Goal: Use online tool/utility: Utilize a website feature to perform a specific function

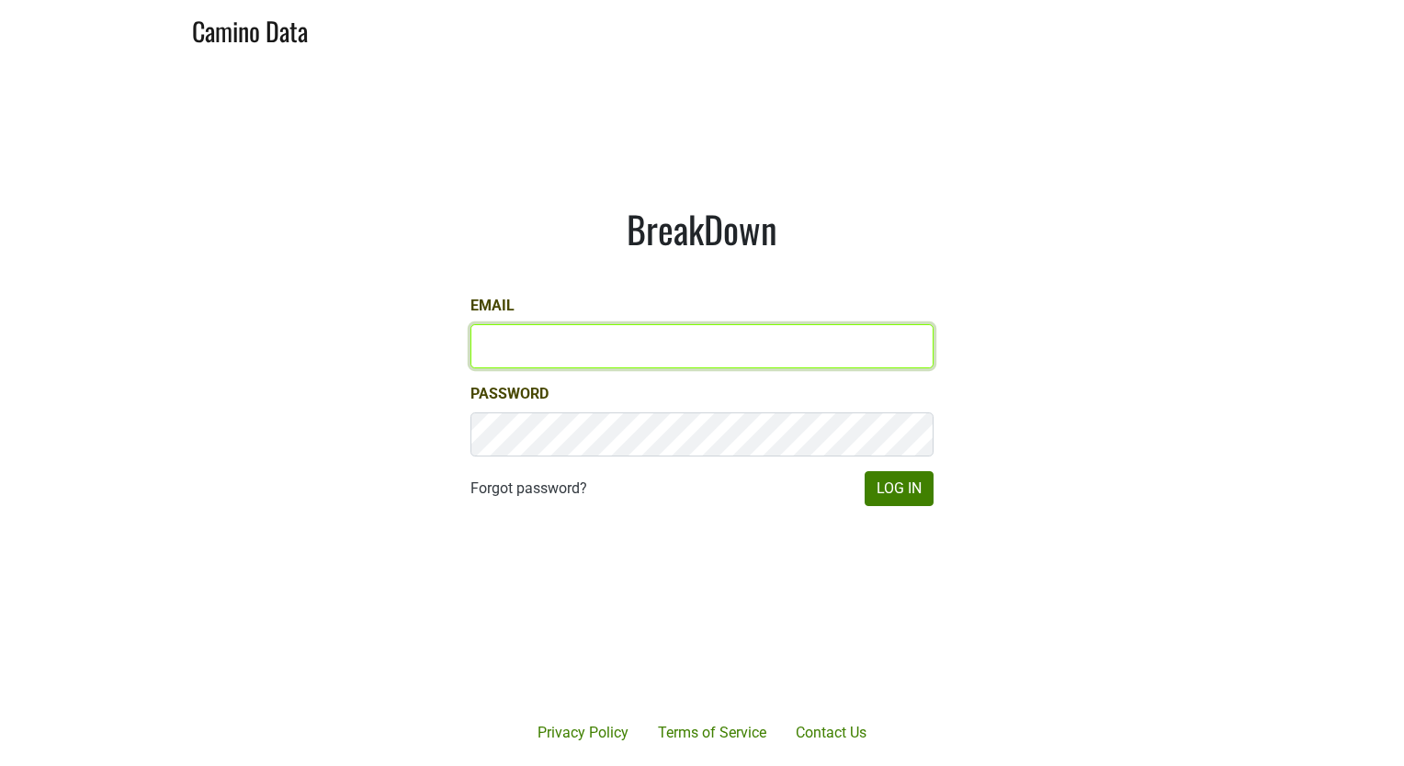
type input "[EMAIL_ADDRESS][DOMAIN_NAME]"
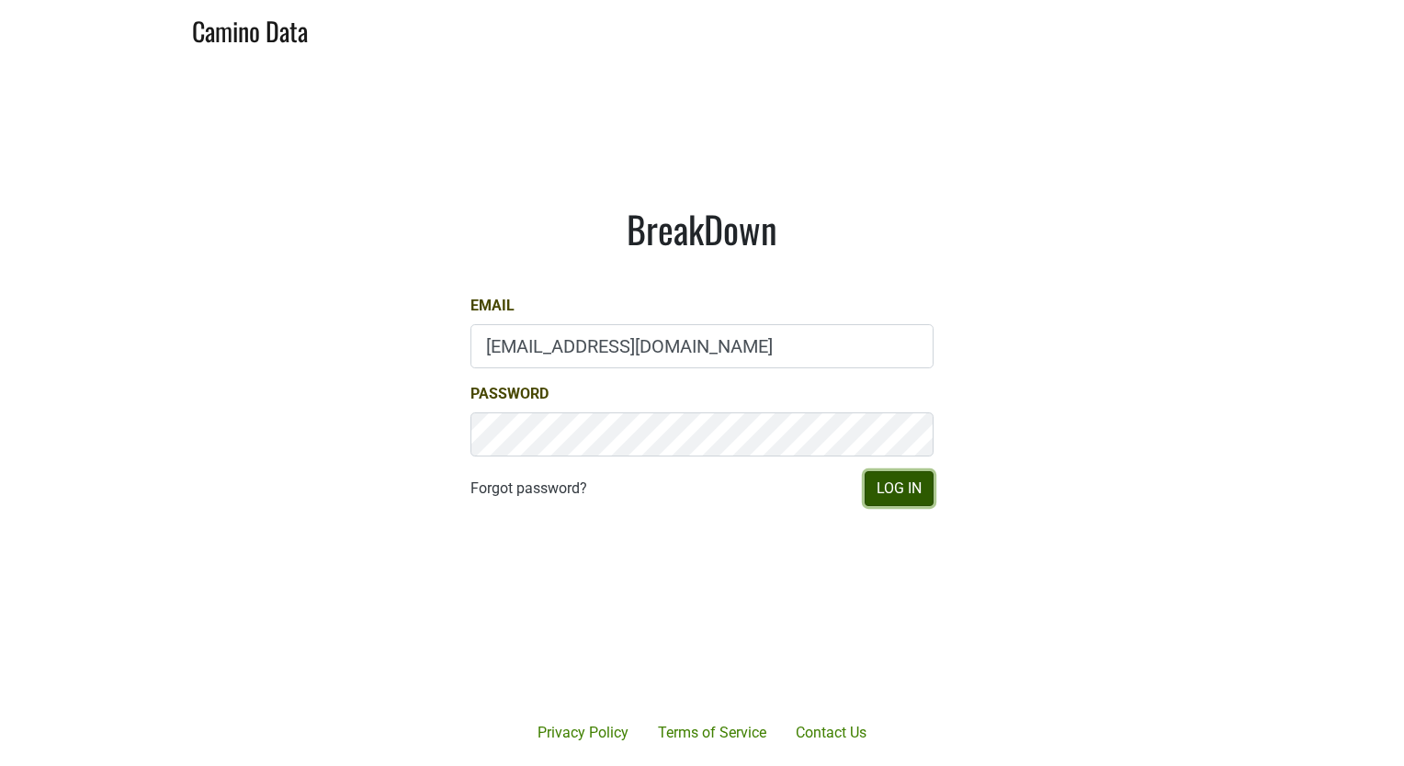
click at [907, 489] on button "Log In" at bounding box center [899, 488] width 69 height 35
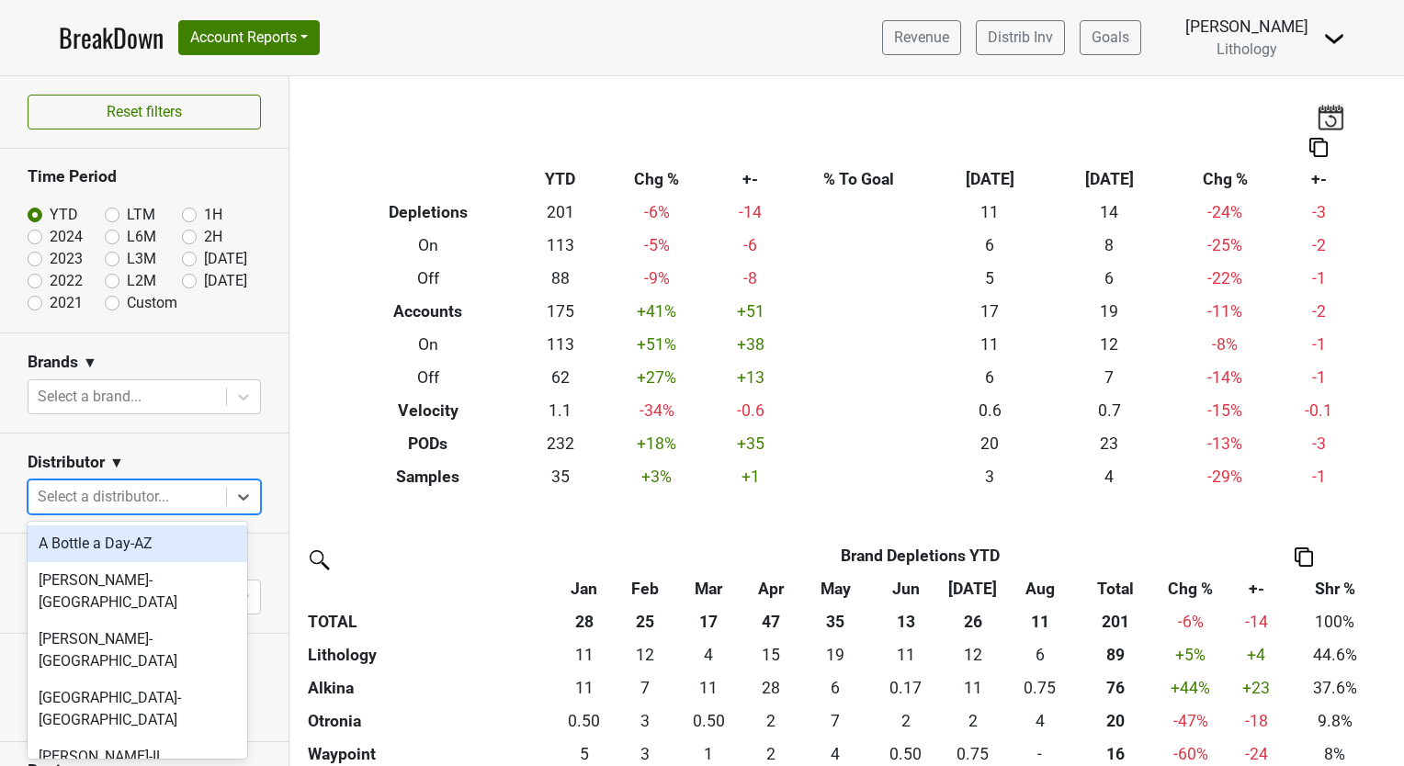
click at [238, 498] on icon at bounding box center [243, 497] width 11 height 6
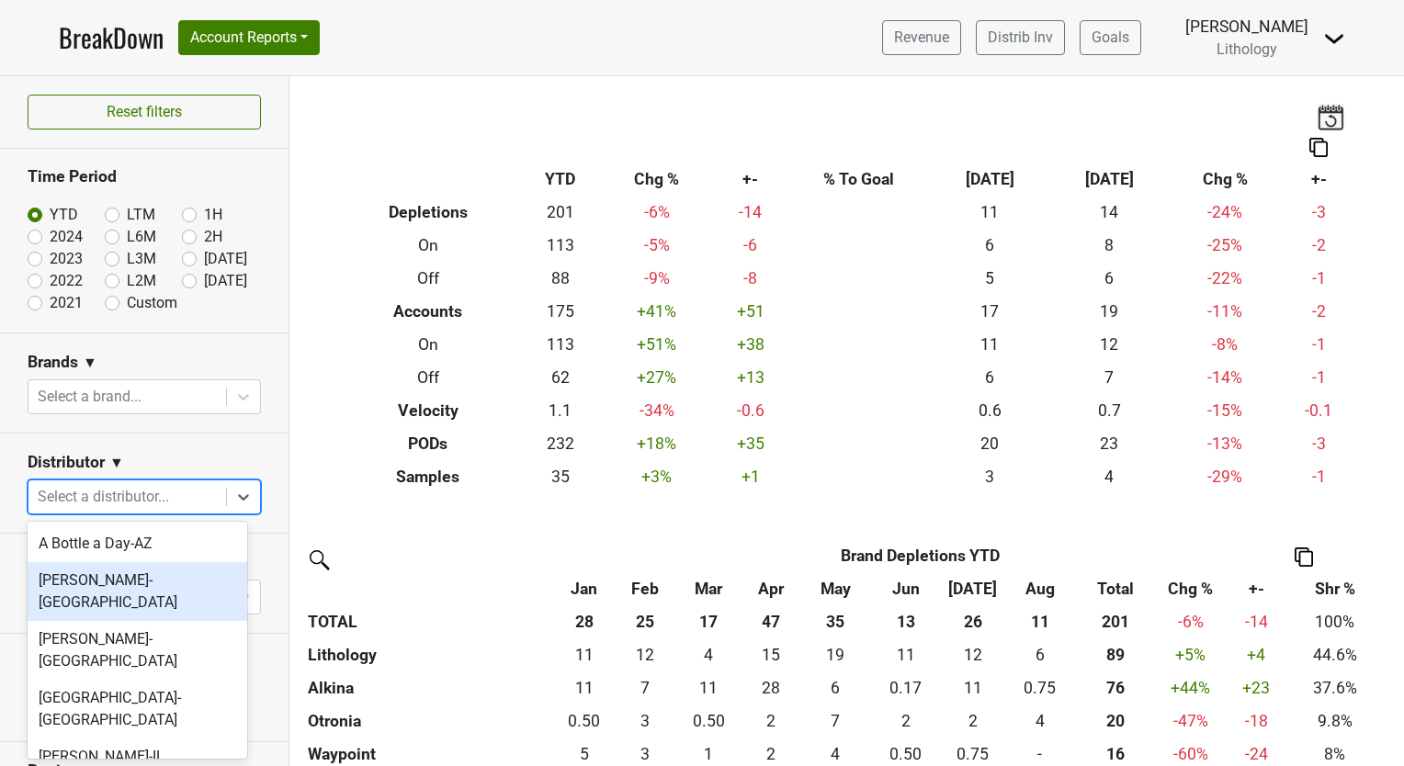
click at [199, 570] on div "[PERSON_NAME]-[GEOGRAPHIC_DATA]" at bounding box center [138, 591] width 220 height 59
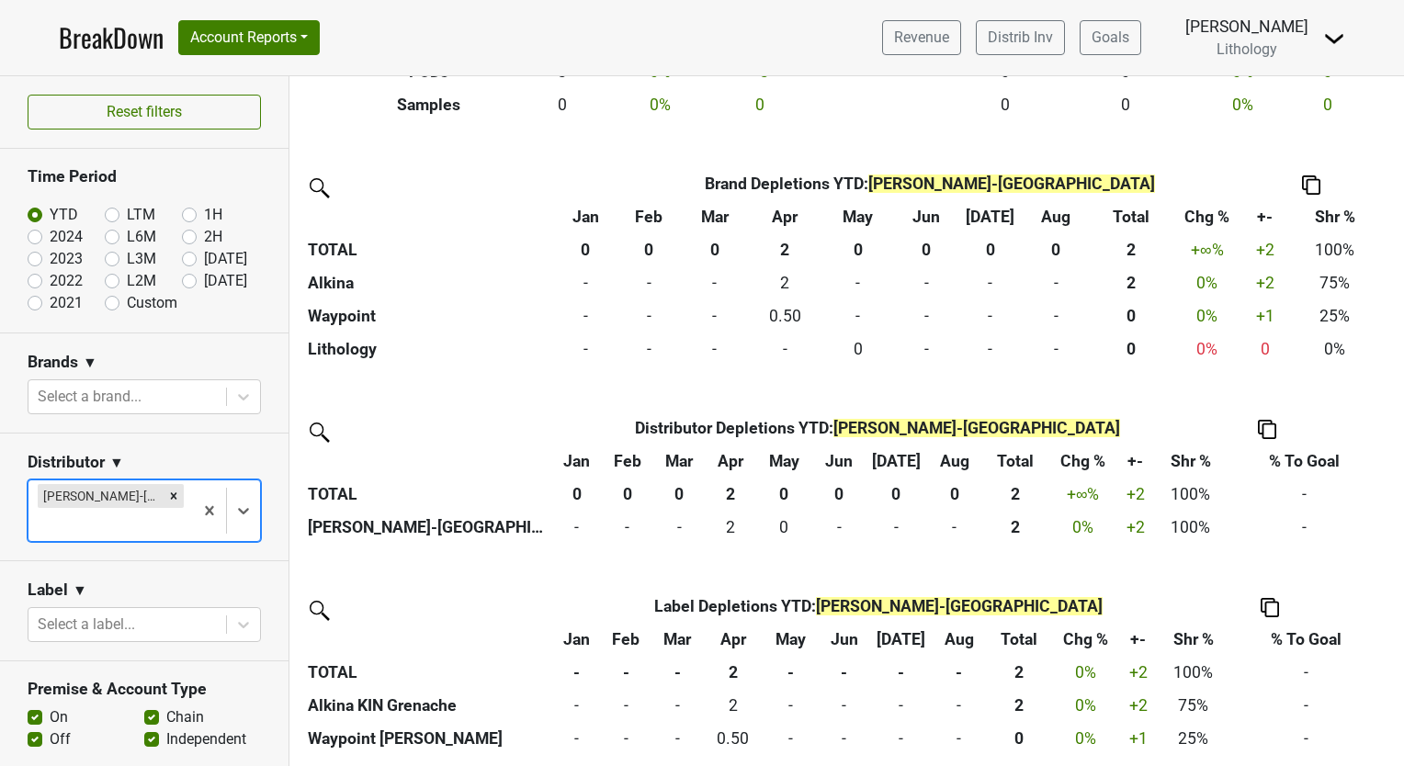
scroll to position [375, 0]
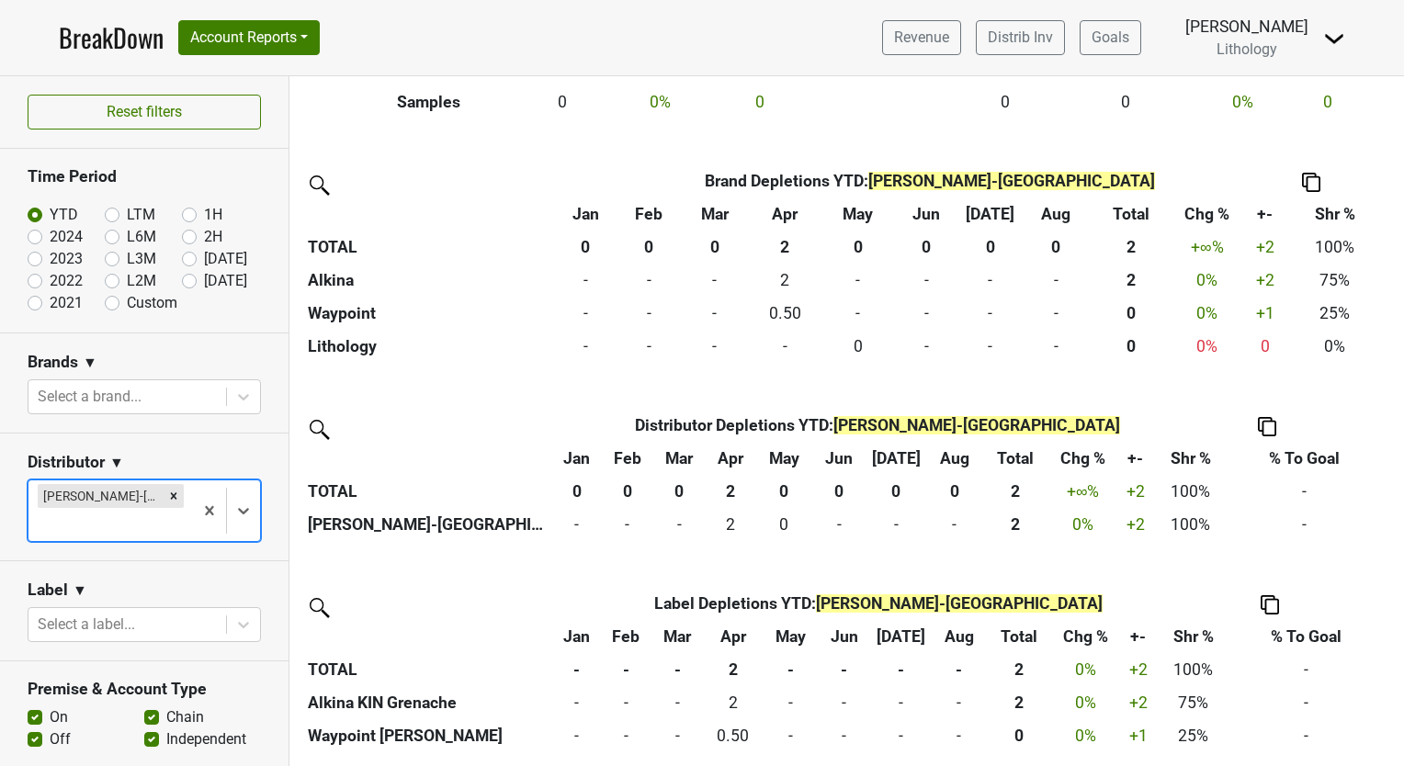
click at [238, 510] on icon at bounding box center [243, 511] width 11 height 6
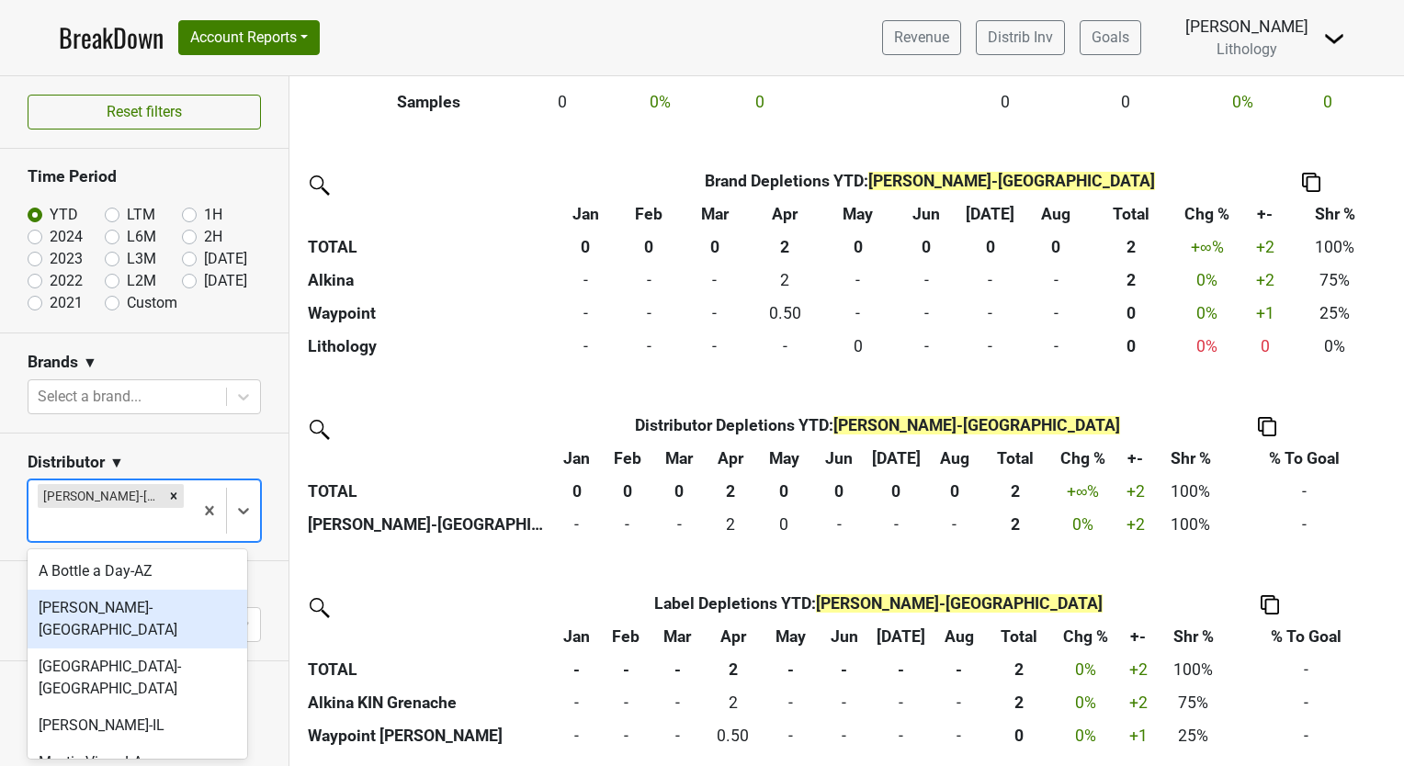
click at [198, 612] on div "[PERSON_NAME]-[GEOGRAPHIC_DATA]" at bounding box center [138, 619] width 220 height 59
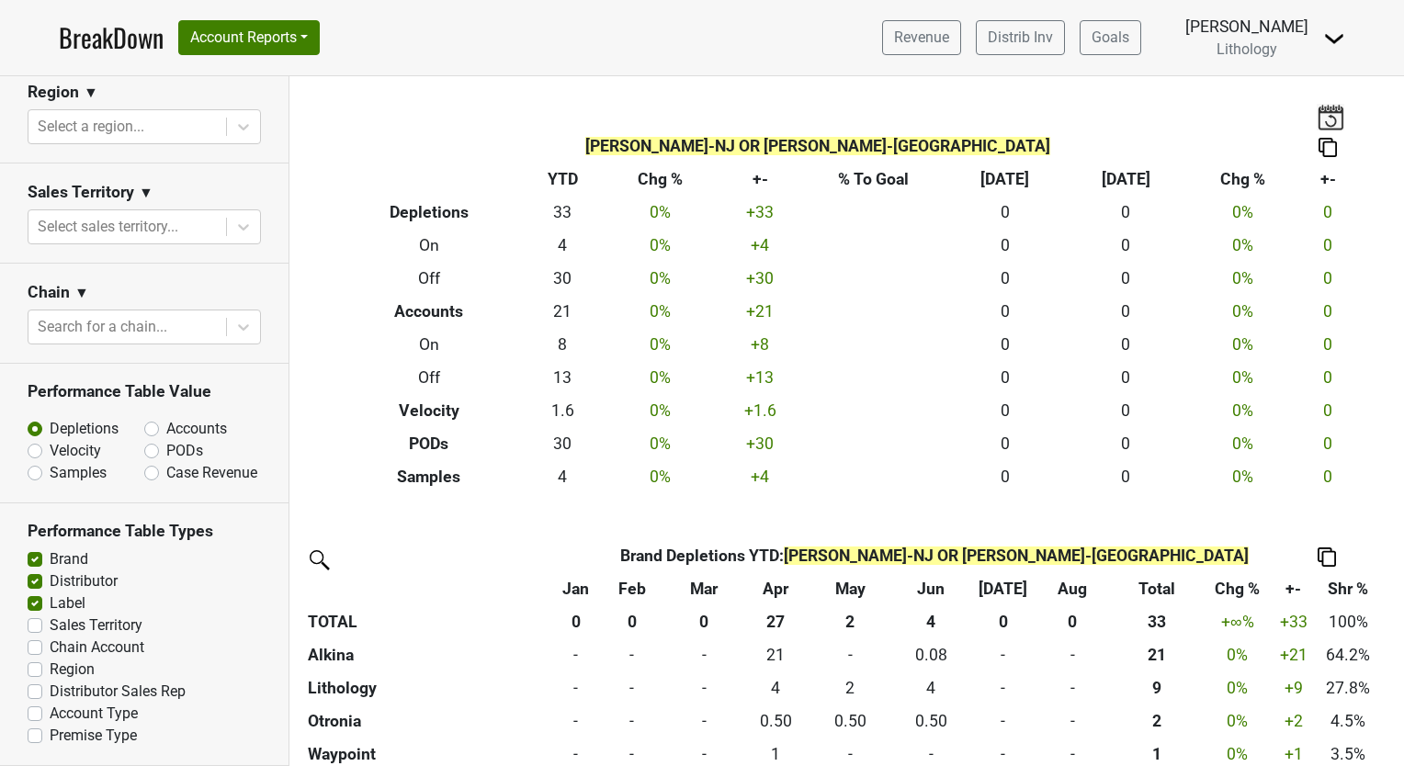
scroll to position [757, 0]
click at [50, 626] on label "Sales Territory" at bounding box center [96, 626] width 93 height 22
click at [36, 626] on input "Sales Territory" at bounding box center [35, 624] width 15 height 18
checkbox input "true"
drag, startPoint x: 33, startPoint y: 642, endPoint x: 32, endPoint y: 661, distance: 18.4
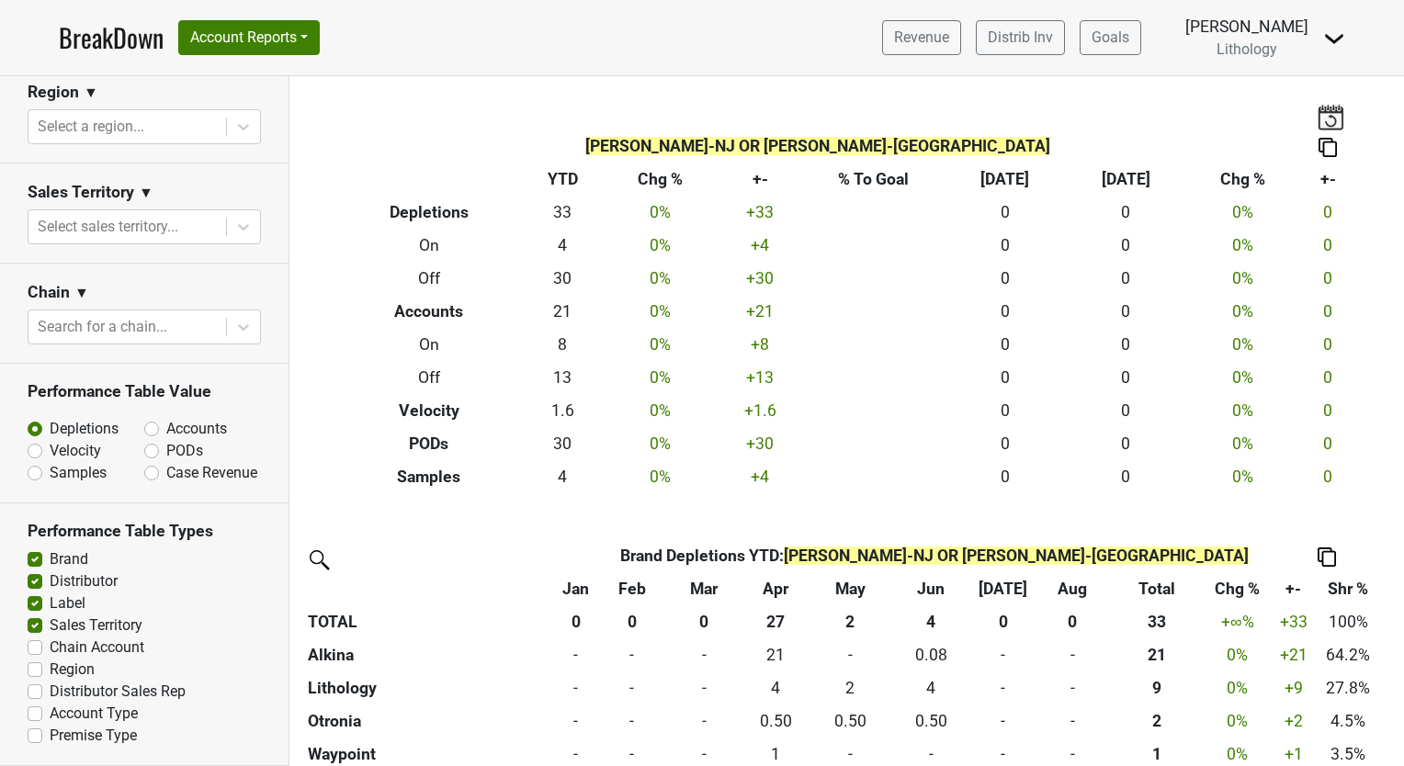
click at [50, 645] on label "Chain Account" at bounding box center [97, 648] width 95 height 22
click at [32, 645] on input "Chain Account" at bounding box center [35, 646] width 15 height 18
checkbox input "true"
click at [50, 693] on label "Distributor Sales Rep" at bounding box center [118, 692] width 136 height 22
click at [35, 693] on input "Distributor Sales Rep" at bounding box center [35, 690] width 15 height 18
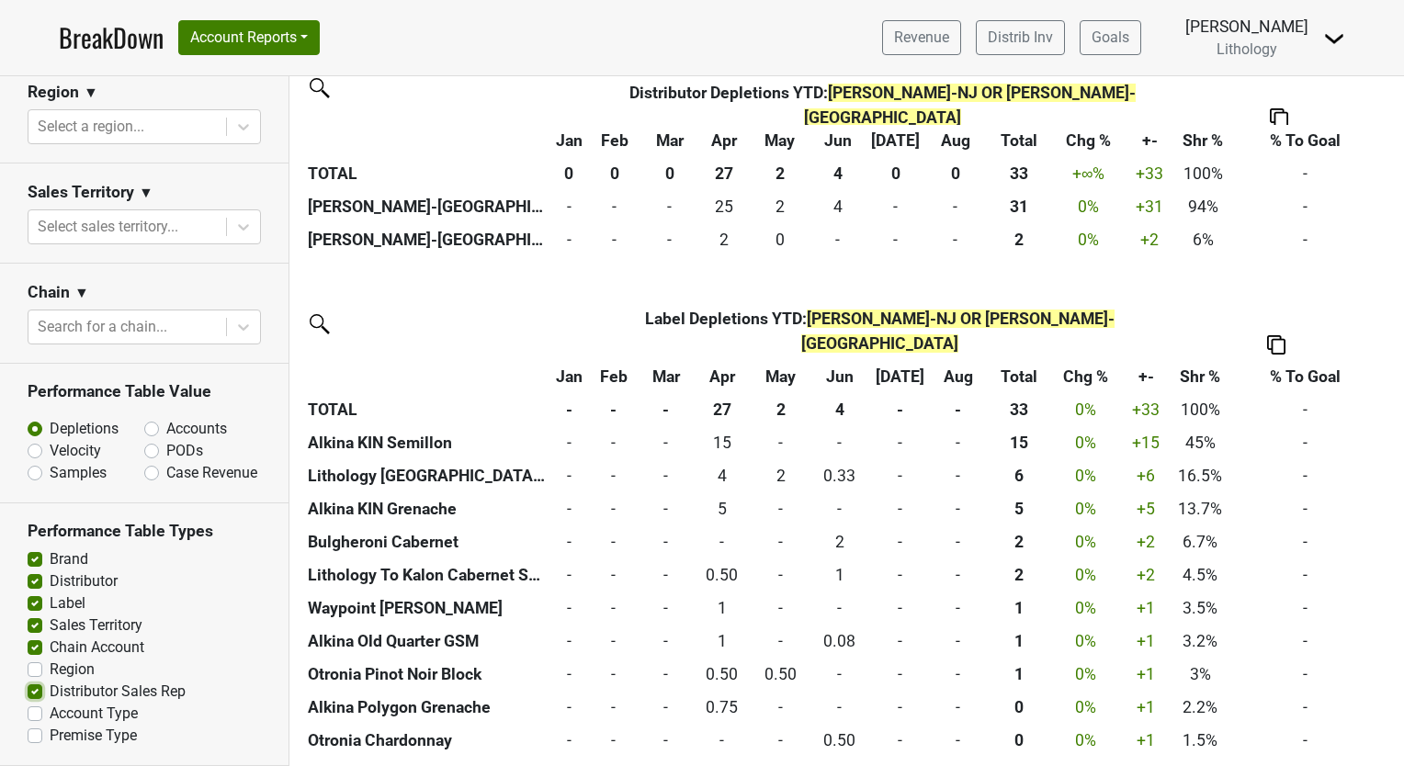
scroll to position [493, 0]
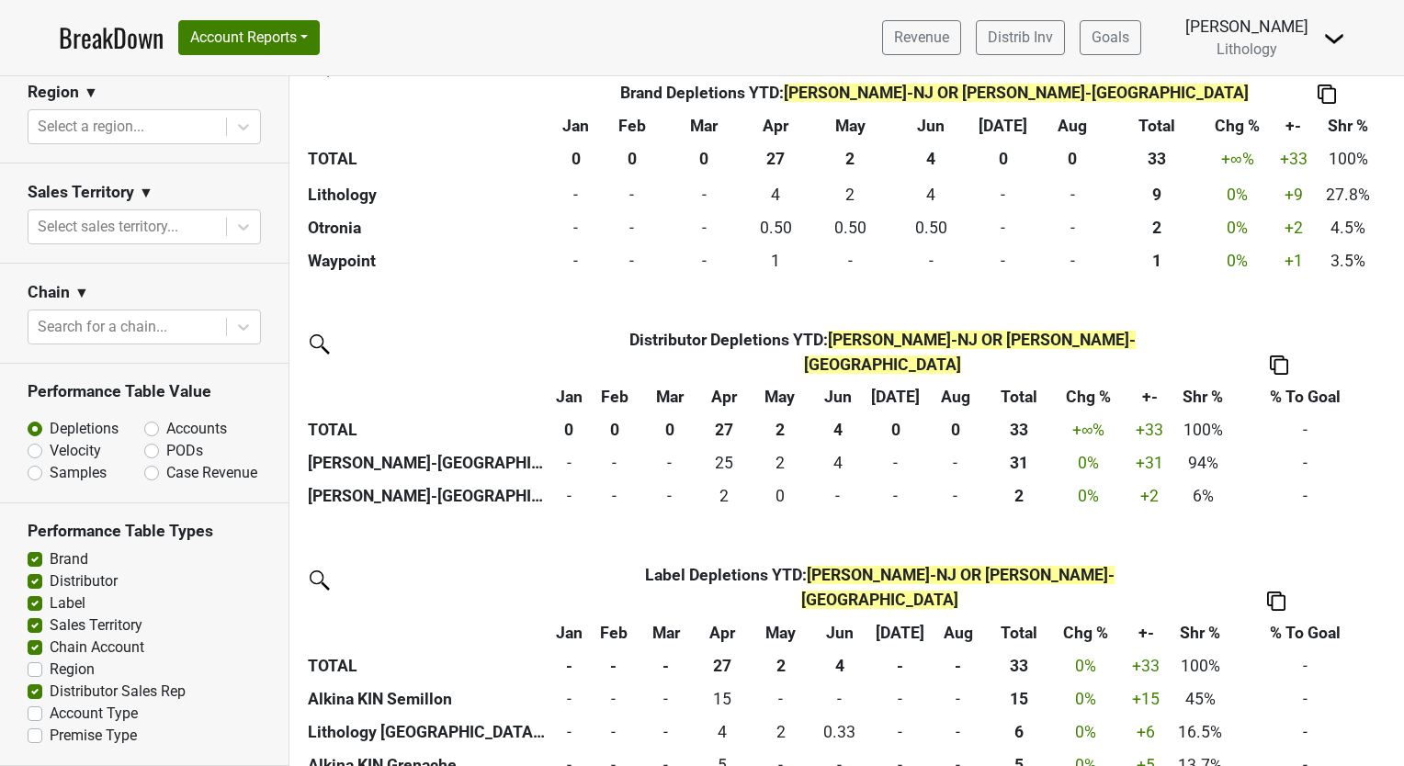
click at [50, 692] on label "Distributor Sales Rep" at bounding box center [118, 692] width 136 height 22
click at [32, 692] on input "Distributor Sales Rep" at bounding box center [35, 690] width 15 height 18
checkbox input "false"
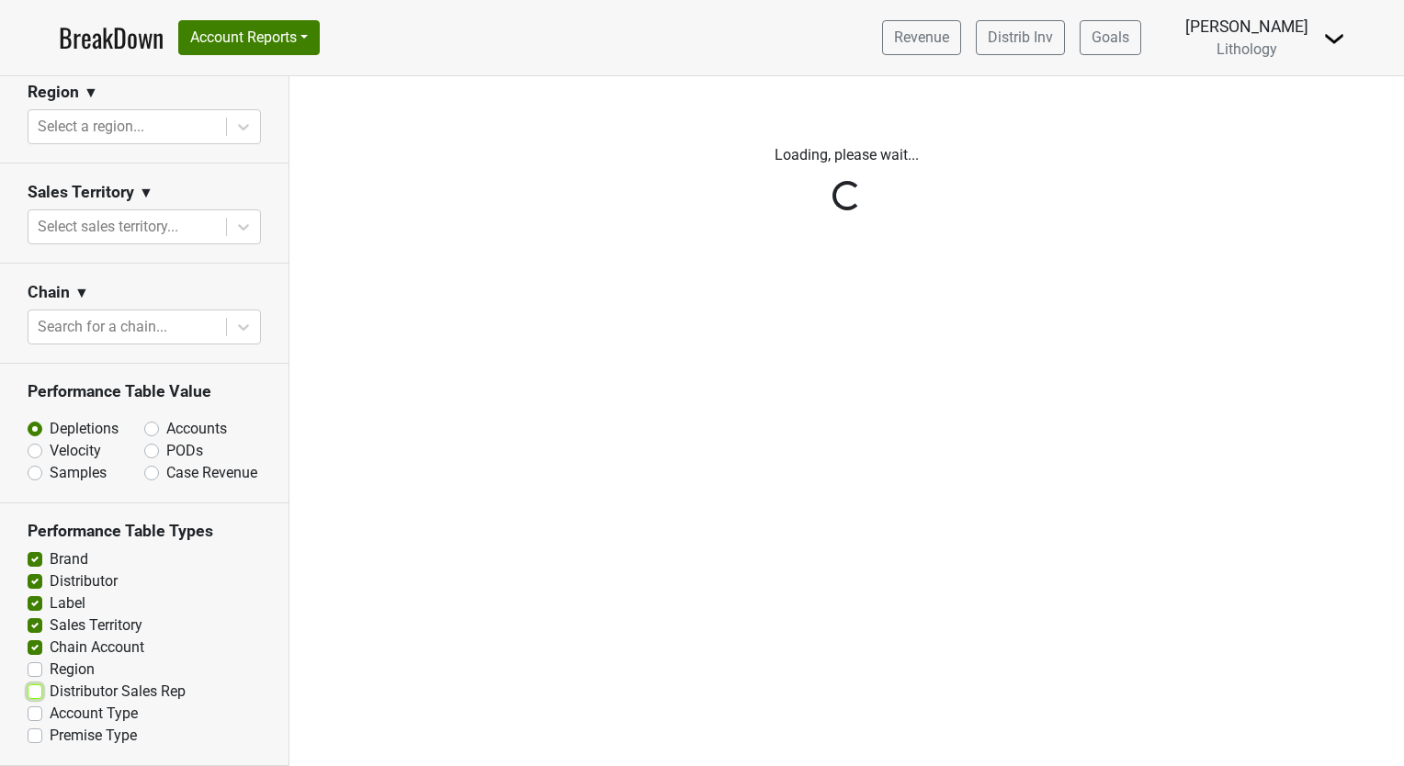
scroll to position [0, 0]
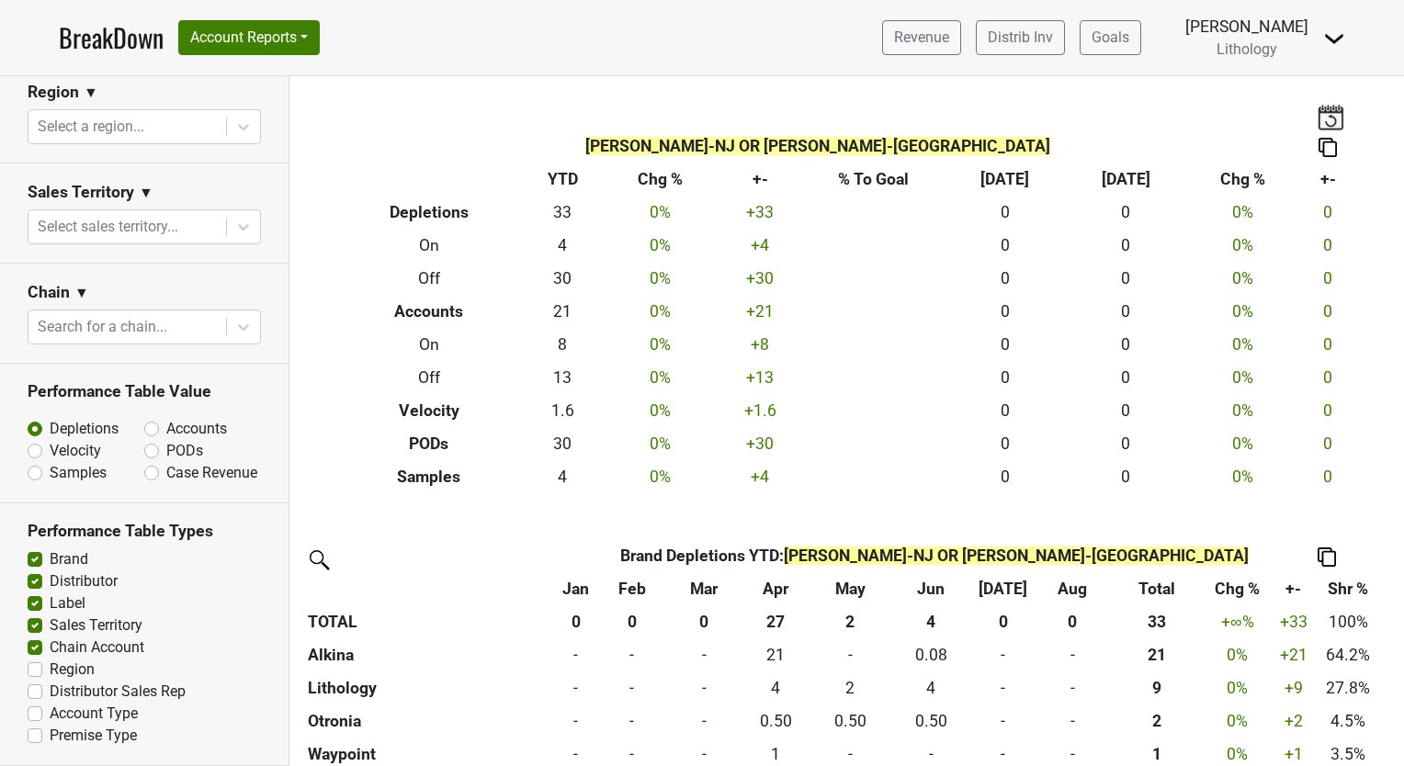
click at [50, 649] on label "Chain Account" at bounding box center [97, 648] width 95 height 22
click at [37, 649] on input "Chain Account" at bounding box center [35, 646] width 15 height 18
checkbox input "false"
